Goal: Find contact information

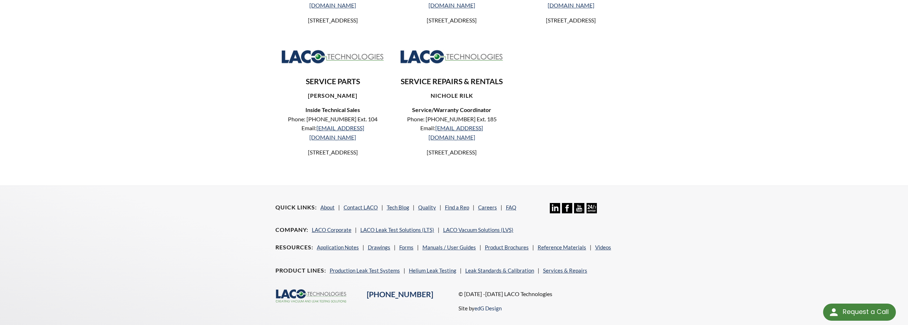
scroll to position [372, 0]
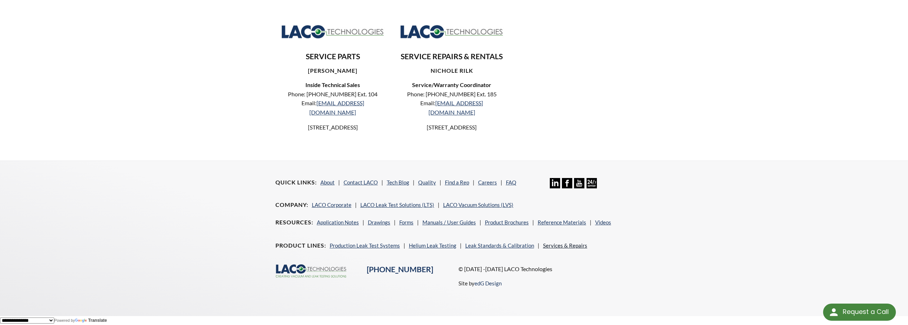
click at [561, 244] on link "Services & Repairs" at bounding box center [565, 245] width 44 height 6
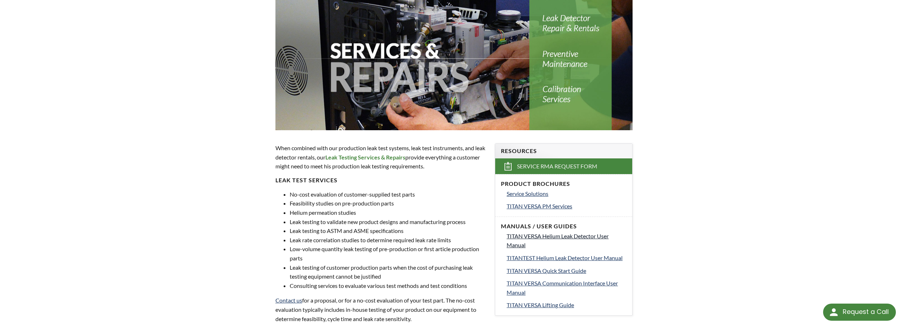
scroll to position [107, 0]
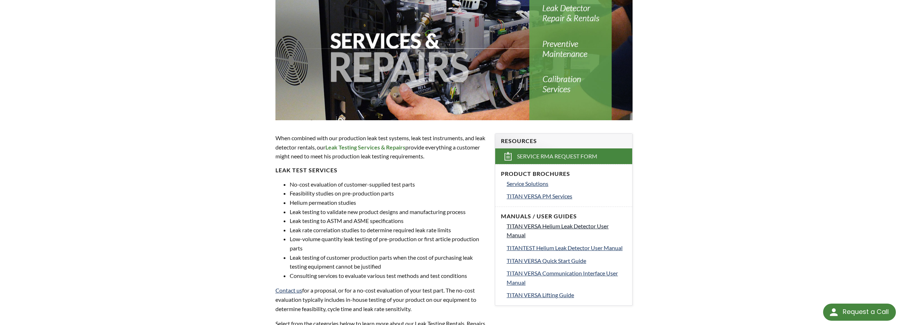
select select "Language Translate Widget"
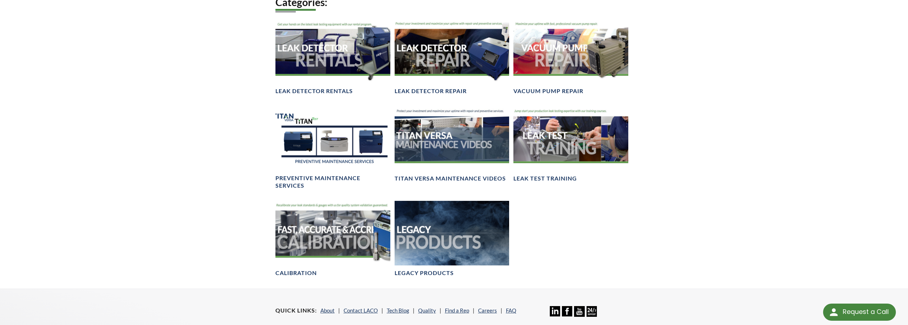
scroll to position [428, 0]
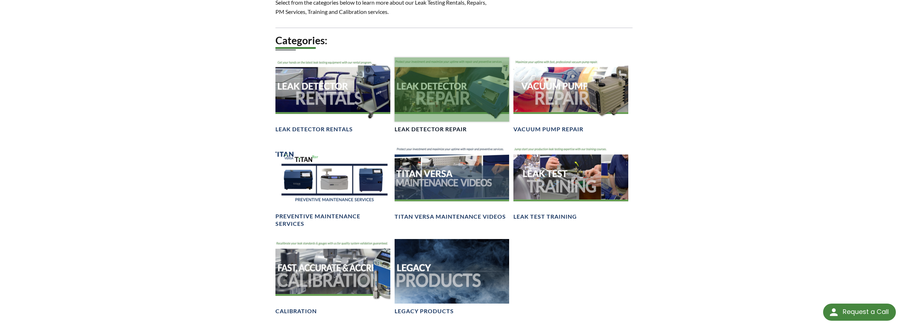
click at [450, 116] on div at bounding box center [451, 89] width 115 height 65
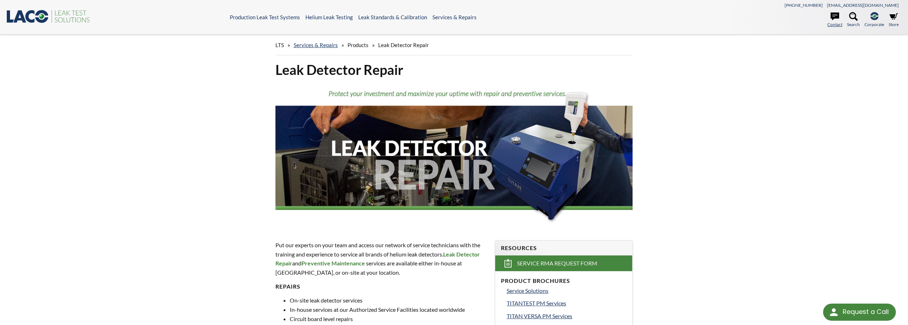
click at [831, 23] on link "Contact" at bounding box center [834, 20] width 15 height 16
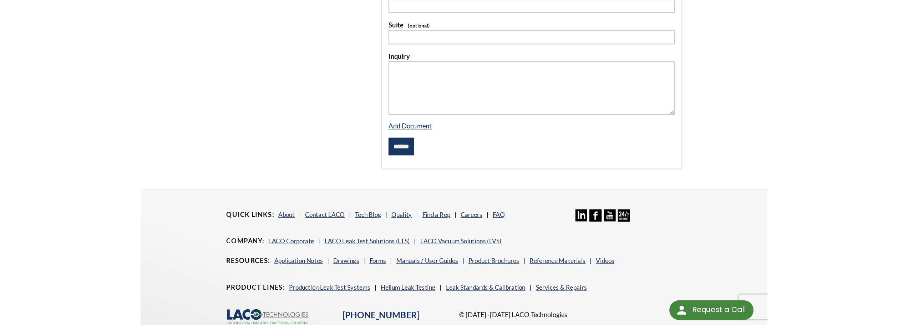
scroll to position [209, 0]
